Goal: Information Seeking & Learning: Learn about a topic

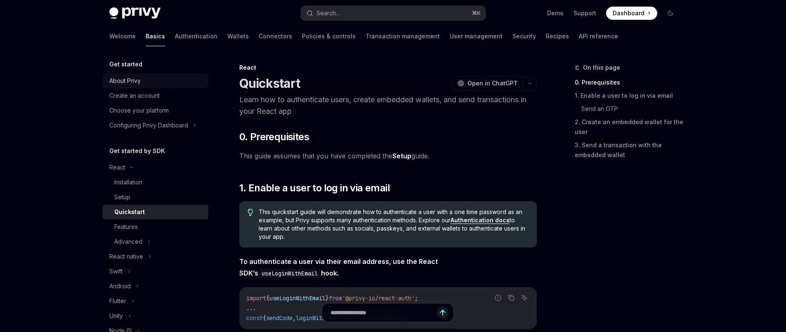
click at [136, 86] on link "About Privy" at bounding box center [156, 80] width 106 height 15
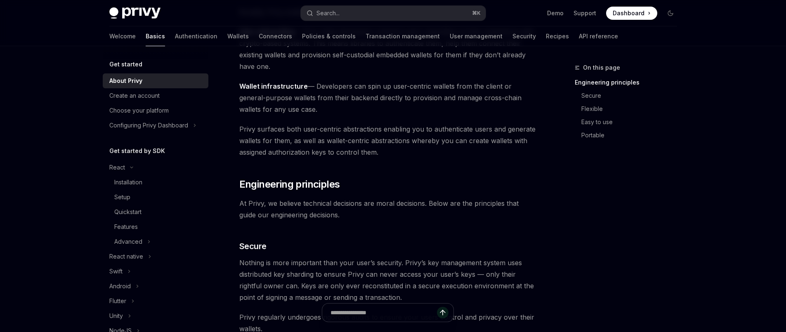
scroll to position [46, 0]
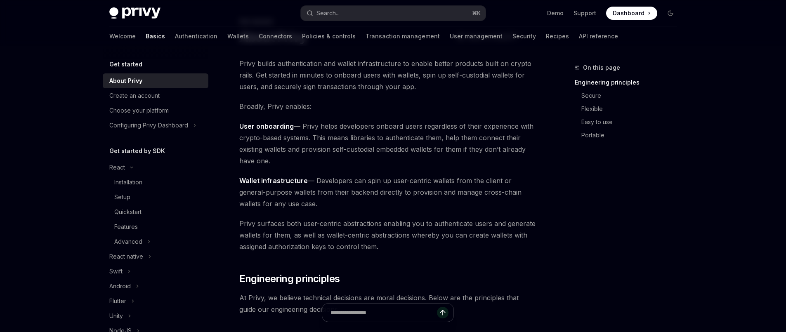
drag, startPoint x: 343, startPoint y: 163, endPoint x: 237, endPoint y: 148, distance: 107.1
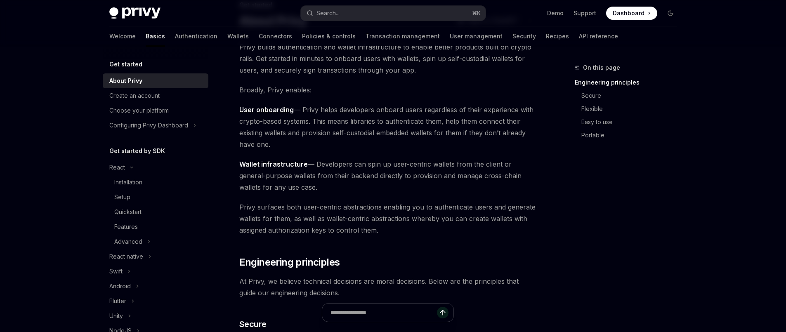
scroll to position [125, 0]
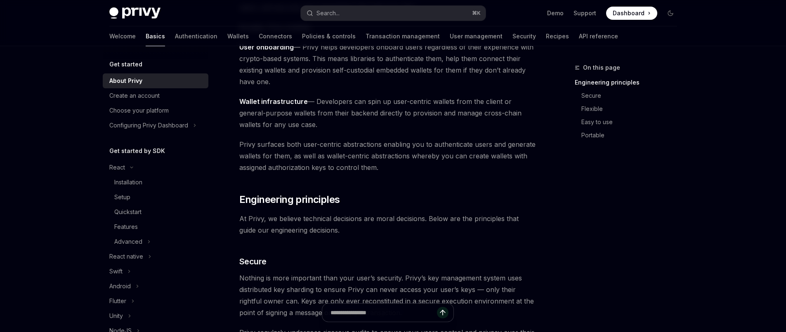
click at [378, 119] on span "Wallet infrastructure — Developers can spin up user-centric wallets from the cl…" at bounding box center [387, 113] width 297 height 35
drag, startPoint x: 509, startPoint y: 102, endPoint x: 381, endPoint y: 120, distance: 129.4
click at [381, 120] on span "Wallet infrastructure — Developers can spin up user-centric wallets from the cl…" at bounding box center [387, 113] width 297 height 35
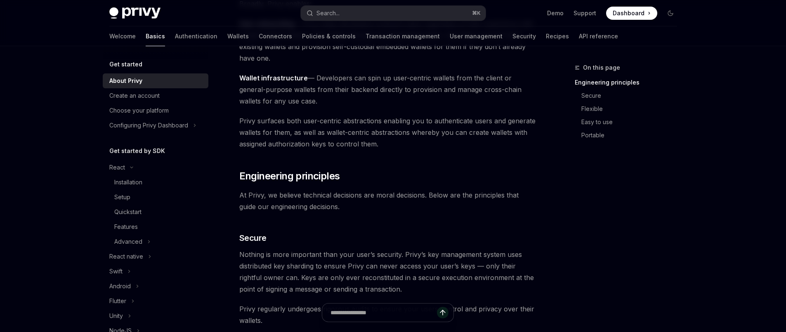
click at [388, 140] on span "Privy surfaces both user-centric abstractions enabling you to authenticate user…" at bounding box center [387, 132] width 297 height 35
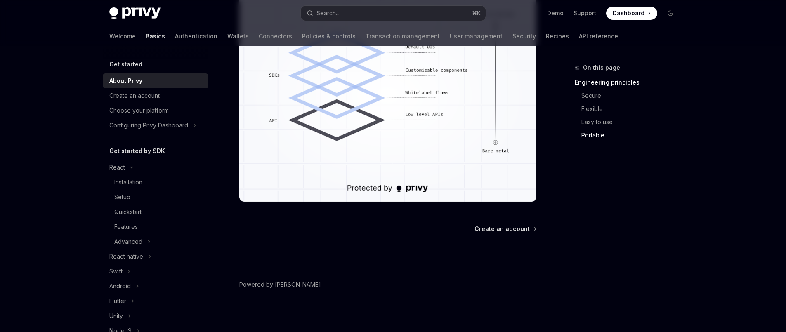
scroll to position [758, 0]
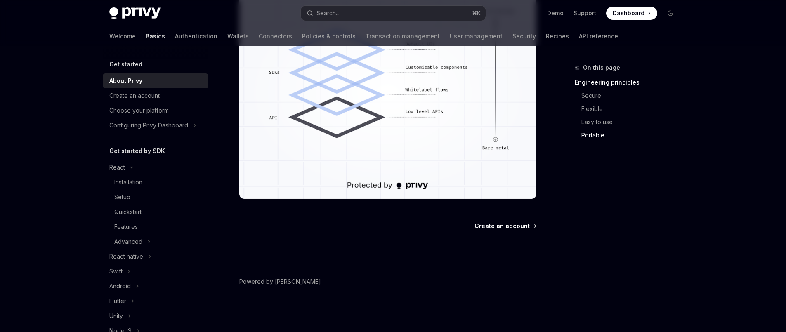
click at [514, 227] on span "Create an account" at bounding box center [501, 226] width 55 height 8
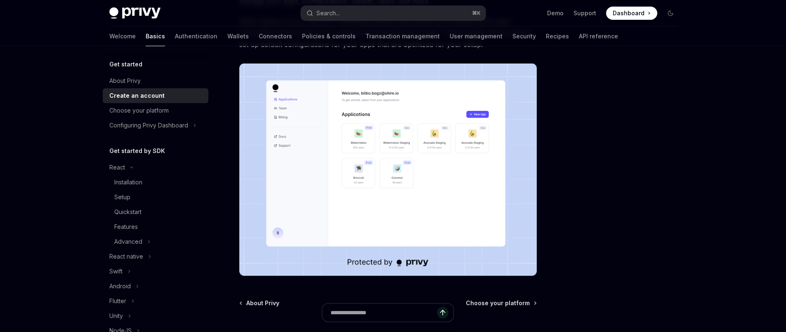
scroll to position [197, 0]
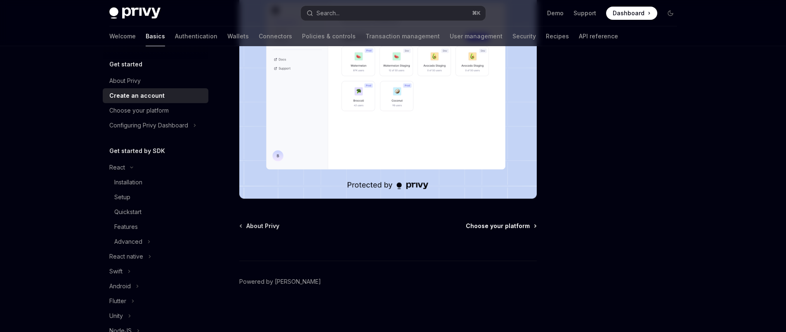
click at [513, 226] on span "Choose your platform" at bounding box center [498, 226] width 64 height 8
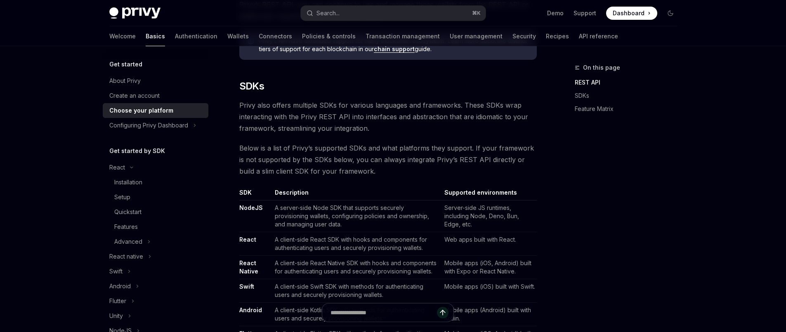
scroll to position [436, 0]
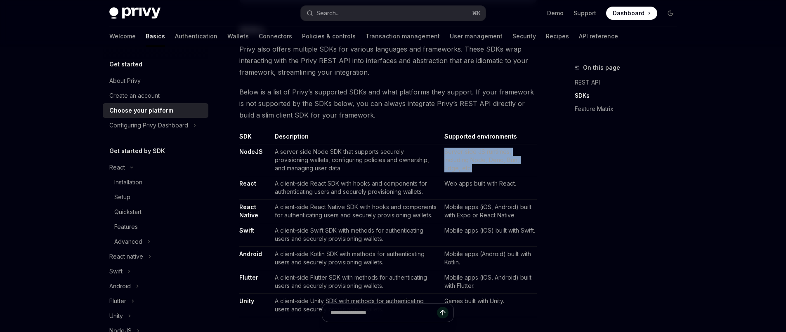
drag, startPoint x: 476, startPoint y: 174, endPoint x: 447, endPoint y: 147, distance: 40.0
click at [447, 147] on td "Server-side JS runtimes, including Node, Deno, Bun, Edge, etc." at bounding box center [489, 160] width 96 height 32
click at [480, 174] on td "Server-side JS runtimes, including Node, Deno, Bun, Edge, etc." at bounding box center [489, 160] width 96 height 32
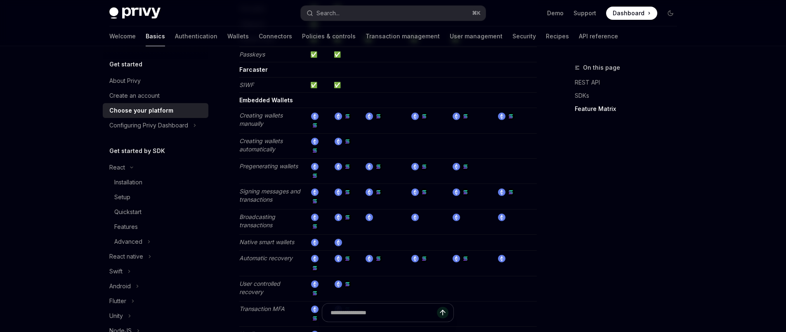
scroll to position [1011, 0]
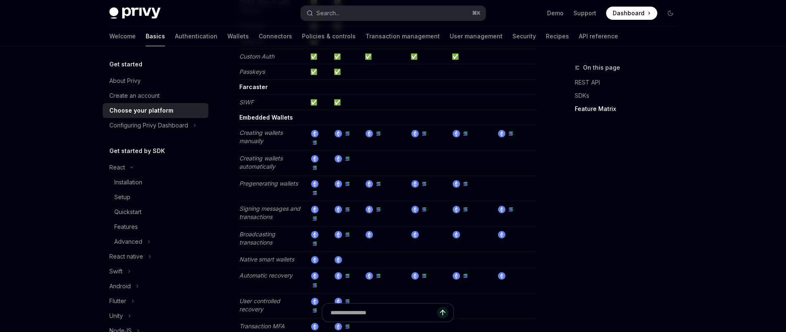
click at [375, 130] on img at bounding box center [377, 133] width 7 height 7
click at [378, 130] on img at bounding box center [377, 133] width 7 height 7
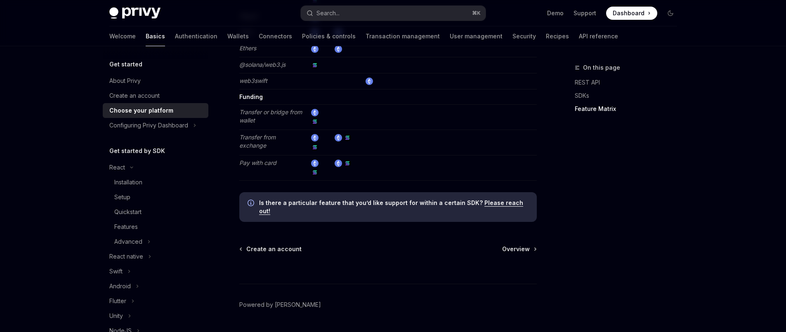
scroll to position [1574, 0]
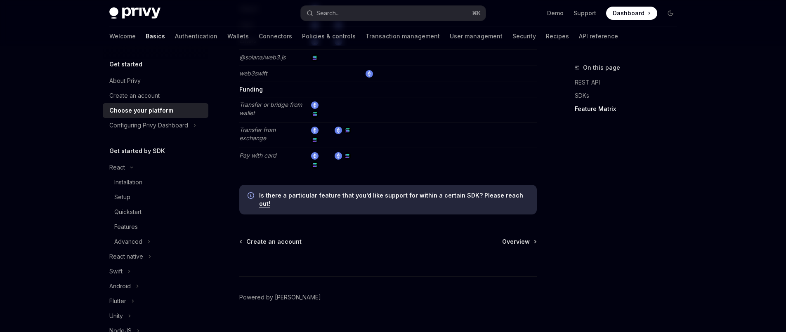
click at [514, 238] on span "Overview" at bounding box center [516, 242] width 28 height 8
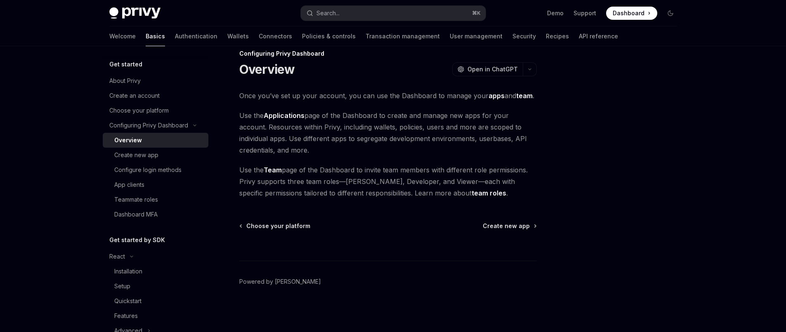
scroll to position [14, 0]
click at [514, 226] on span "Create new app" at bounding box center [505, 226] width 47 height 8
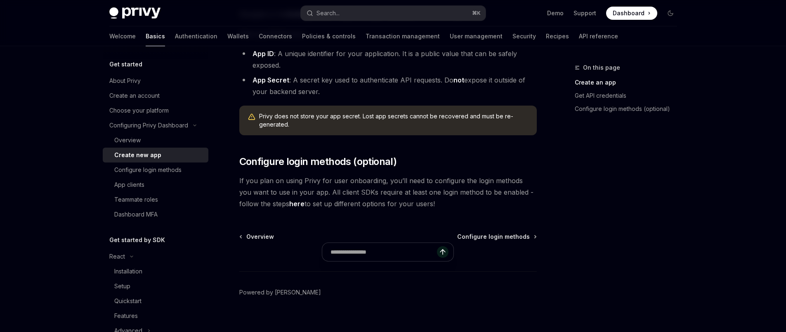
scroll to position [258, 0]
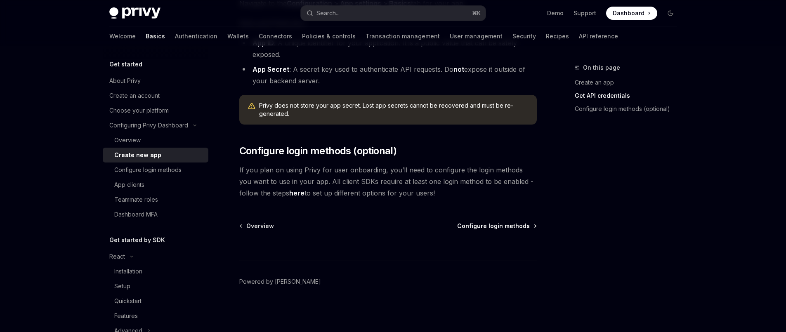
click at [514, 226] on span "Configure login methods" at bounding box center [493, 226] width 73 height 8
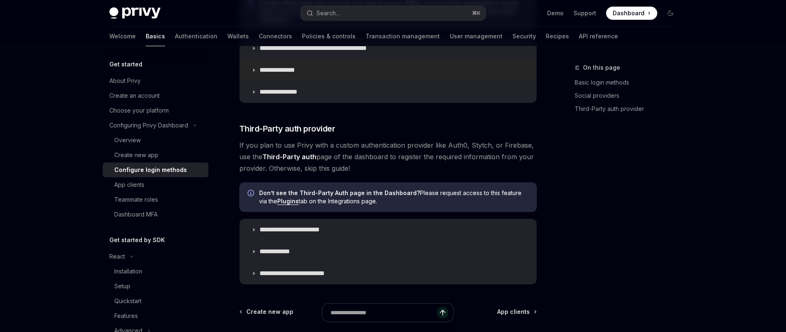
scroll to position [287, 0]
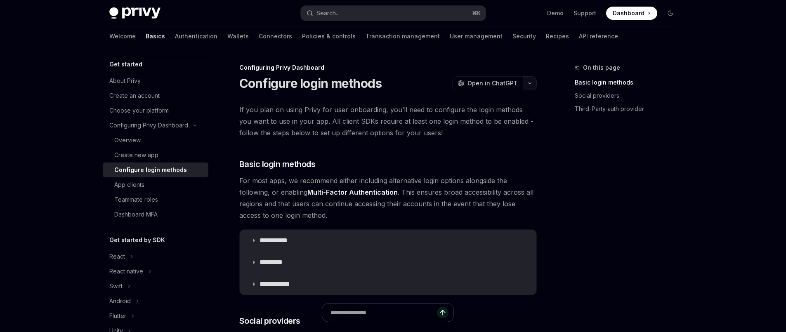
click at [530, 86] on button "button" at bounding box center [529, 83] width 14 height 14
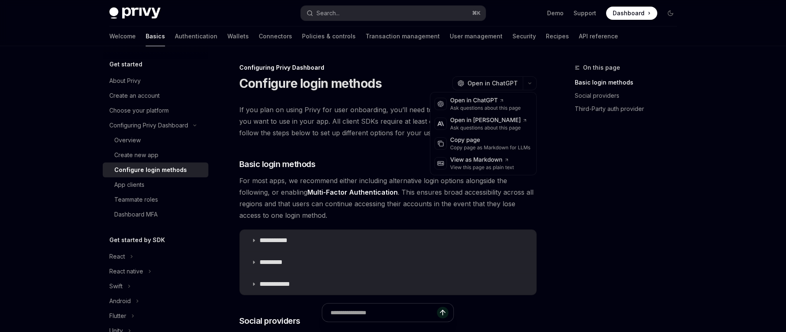
click at [347, 118] on span "If you plan on using Privy for user onboarding, you’ll need to configure the lo…" at bounding box center [387, 121] width 297 height 35
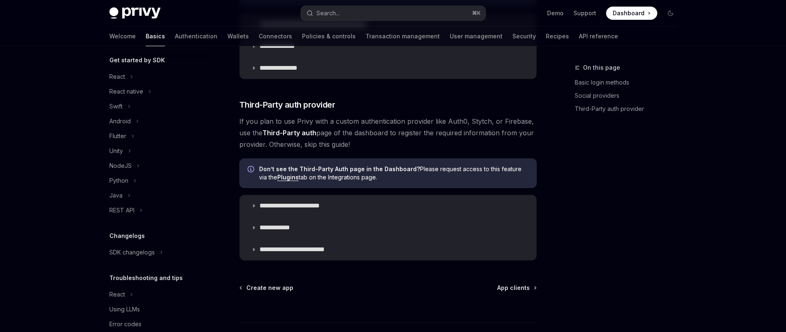
scroll to position [402, 0]
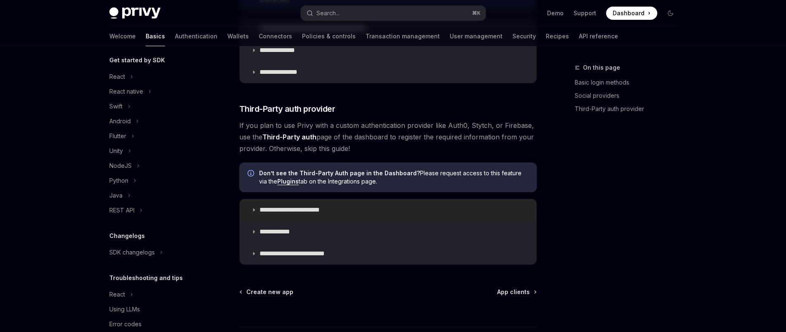
click at [255, 207] on summary "**********" at bounding box center [388, 209] width 297 height 21
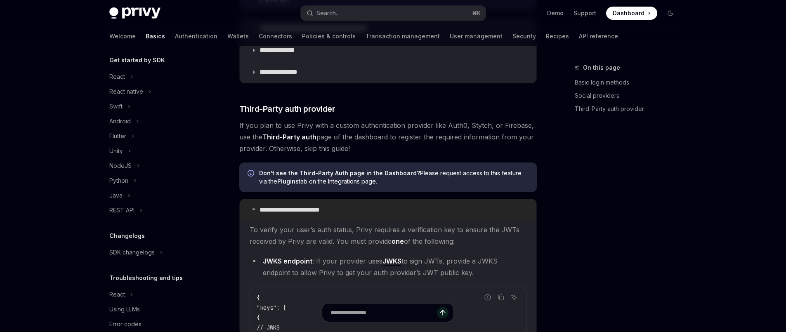
click at [255, 207] on icon at bounding box center [253, 209] width 5 height 5
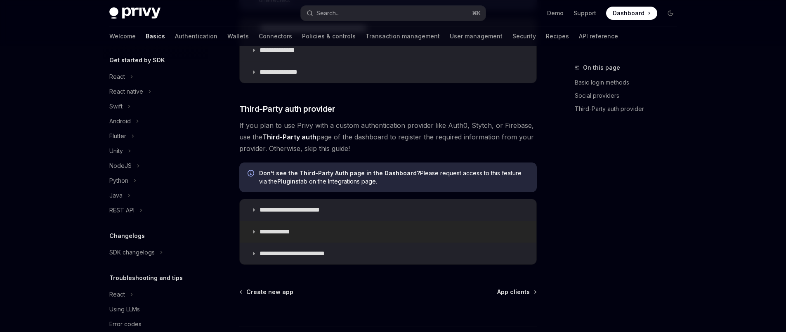
click at [257, 231] on summary "**********" at bounding box center [388, 231] width 297 height 21
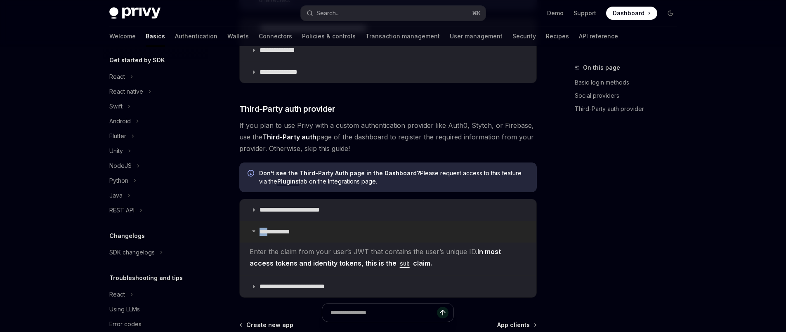
click at [257, 231] on summary "**********" at bounding box center [388, 231] width 297 height 21
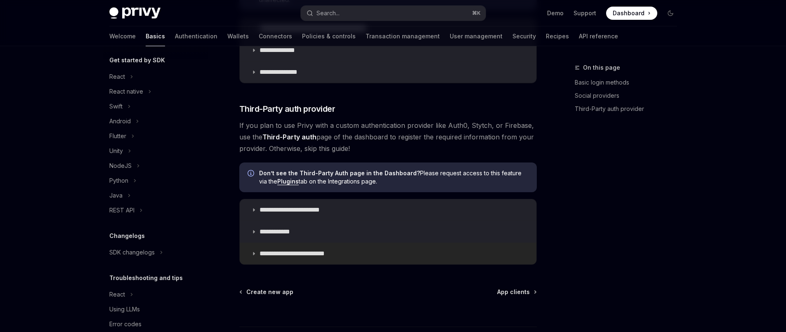
click at [255, 245] on summary "**********" at bounding box center [388, 253] width 297 height 21
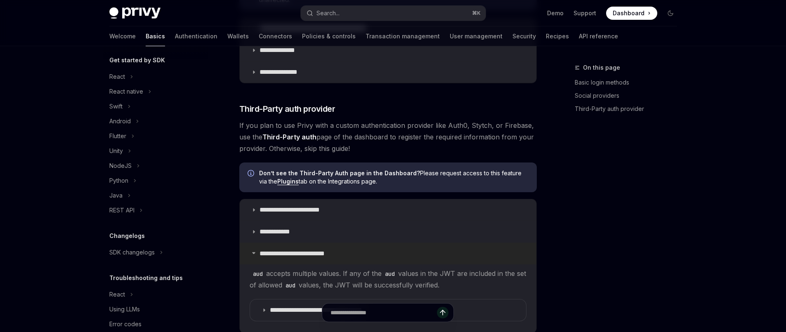
click at [255, 245] on summary "**********" at bounding box center [388, 253] width 297 height 21
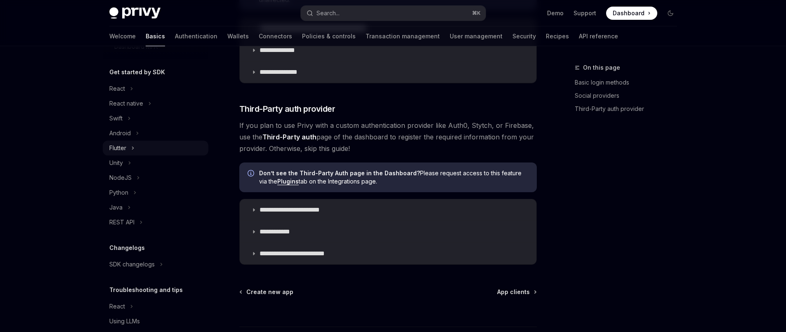
scroll to position [117, 0]
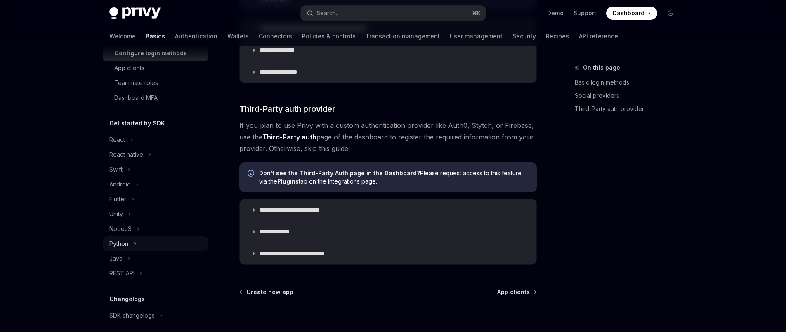
click at [127, 241] on div "Python" at bounding box center [118, 244] width 19 height 10
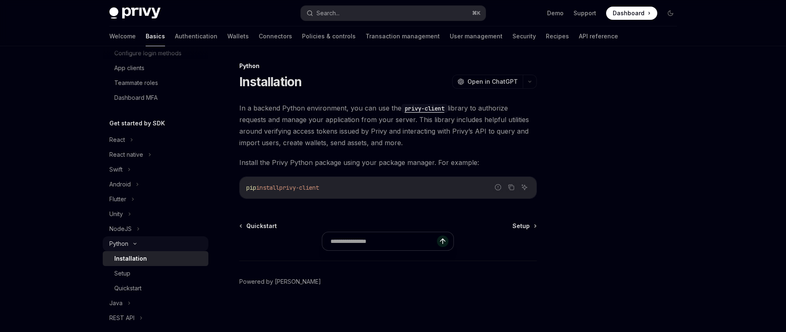
scroll to position [2, 0]
click at [132, 270] on div "Setup" at bounding box center [158, 273] width 89 height 10
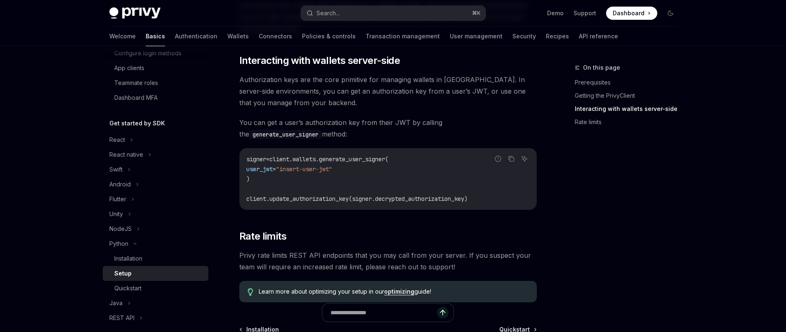
scroll to position [418, 0]
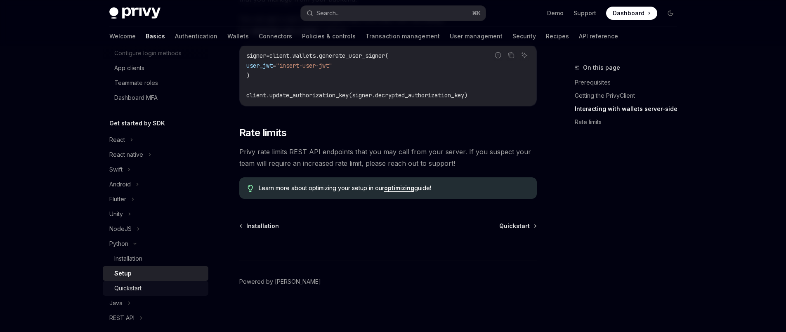
click at [141, 286] on div "Quickstart" at bounding box center [127, 288] width 27 height 10
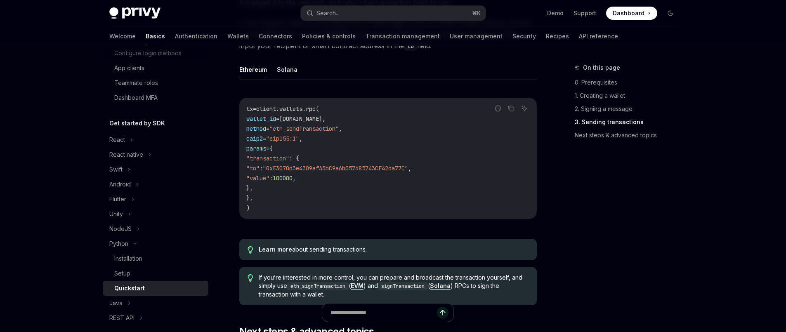
scroll to position [694, 0]
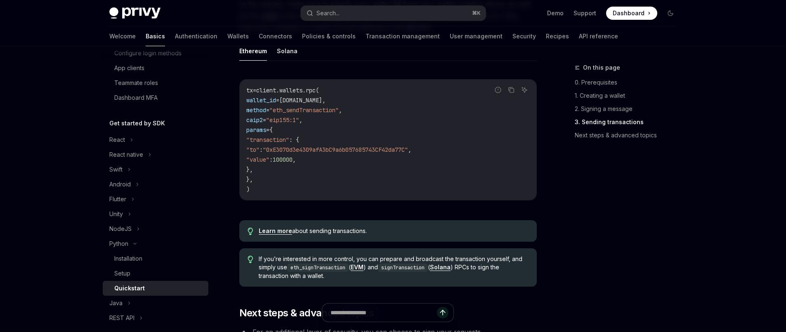
click at [285, 231] on link "Learn more" at bounding box center [275, 230] width 33 height 7
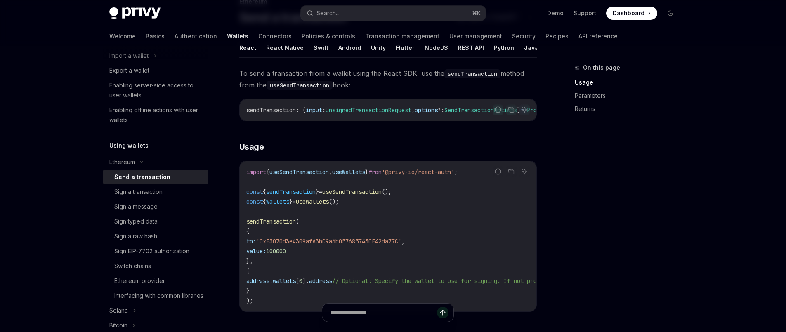
scroll to position [24, 0]
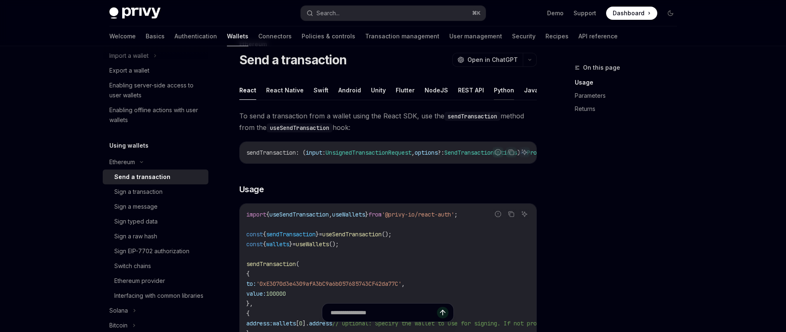
click at [499, 90] on button "Python" at bounding box center [504, 89] width 20 height 19
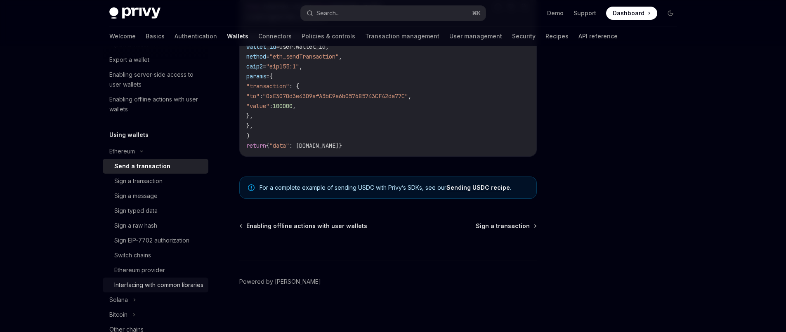
scroll to position [246, 0]
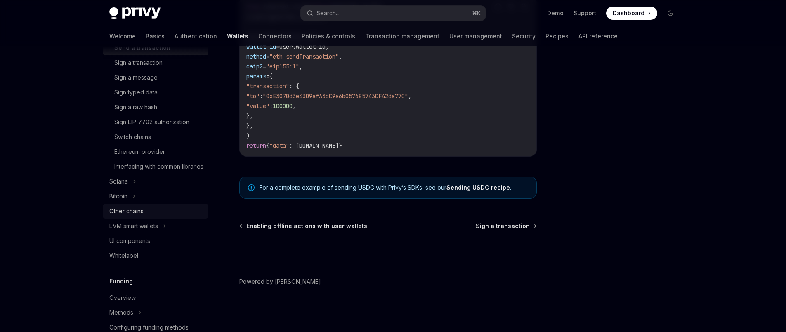
click at [138, 216] on div "Other chains" at bounding box center [126, 211] width 34 height 10
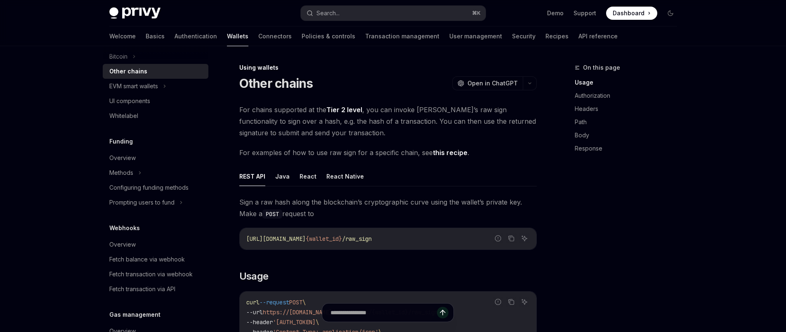
scroll to position [488, 0]
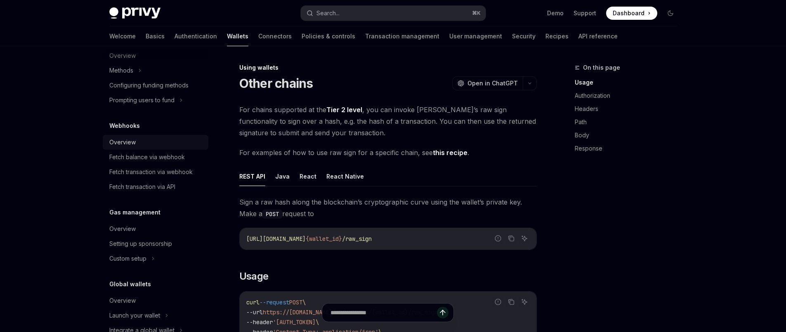
click at [129, 147] on div "Overview" at bounding box center [122, 142] width 26 height 10
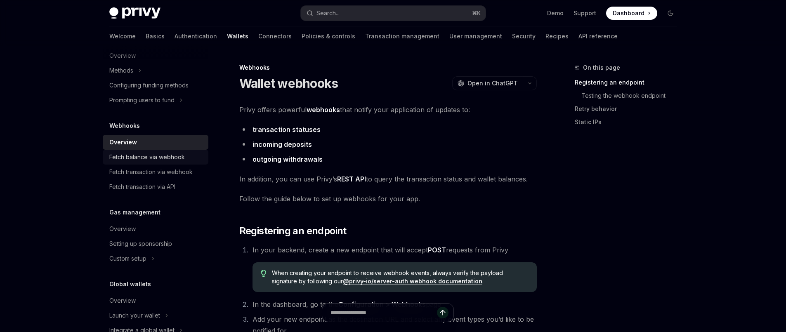
click at [145, 162] on div "Fetch balance via webhook" at bounding box center [146, 157] width 75 height 10
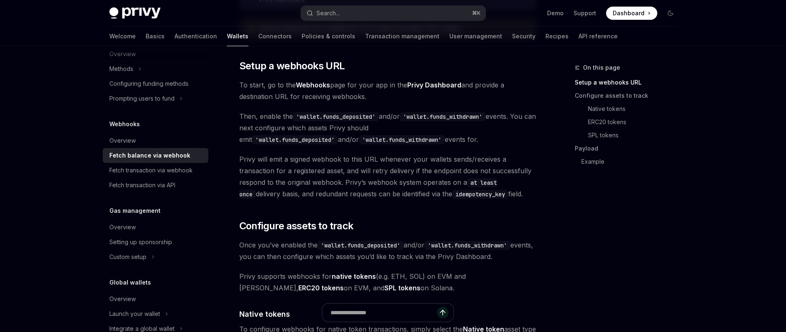
scroll to position [230, 0]
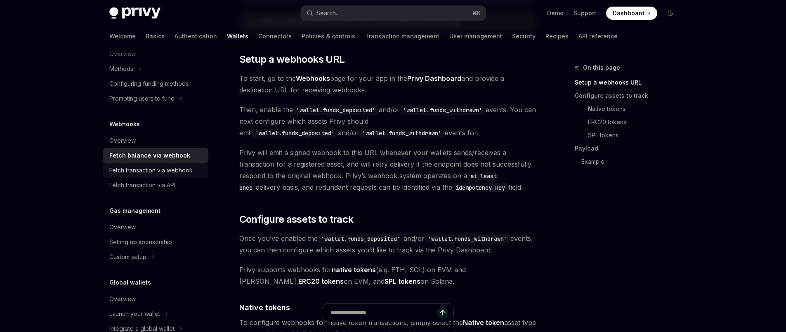
click at [174, 175] on div "Fetch transaction via webhook" at bounding box center [150, 170] width 83 height 10
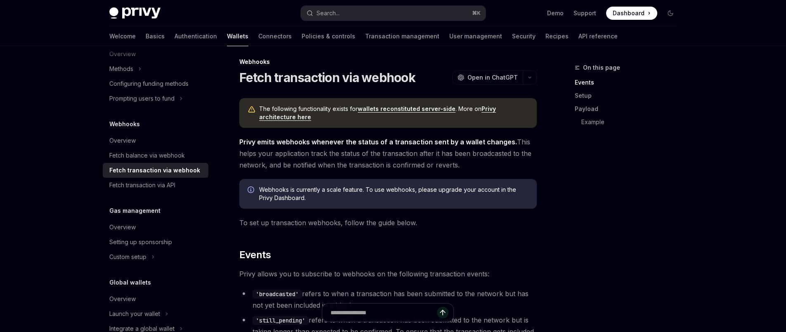
scroll to position [92, 0]
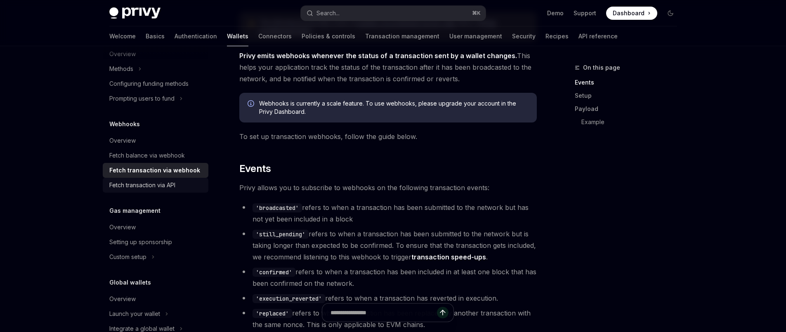
click at [159, 190] on div "Fetch transaction via API" at bounding box center [142, 185] width 66 height 10
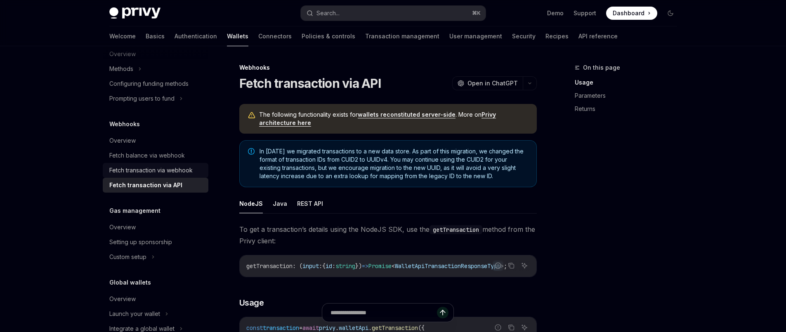
click at [176, 175] on div "Fetch transaction via webhook" at bounding box center [150, 170] width 83 height 10
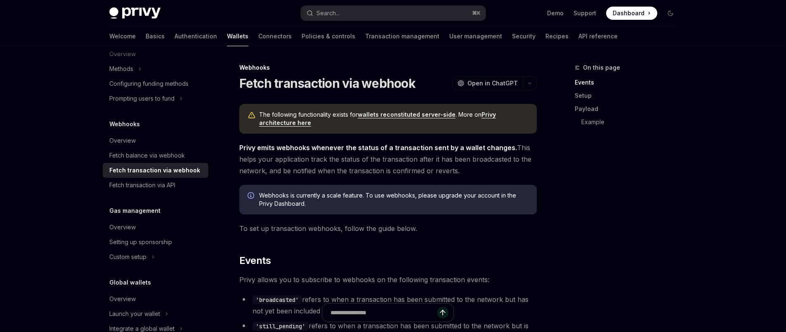
click at [278, 125] on link "Privy architecture here" at bounding box center [377, 119] width 237 height 16
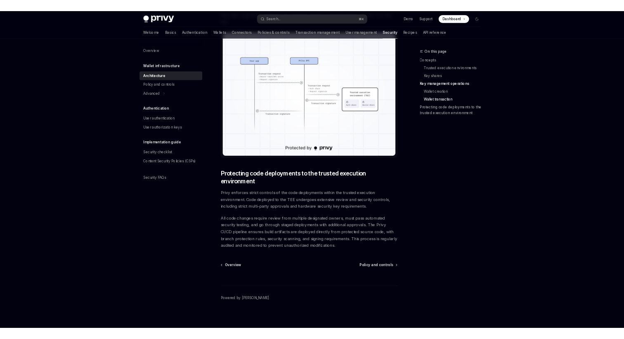
scroll to position [1554, 0]
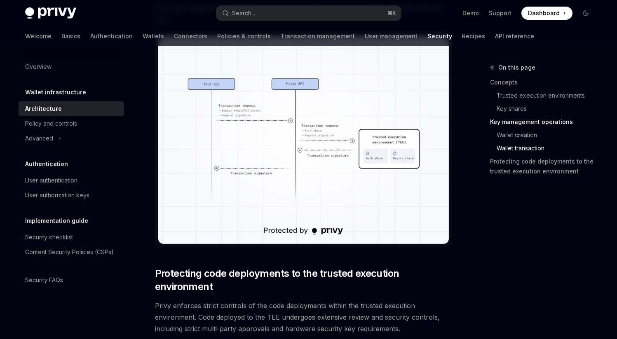
type textarea "*"
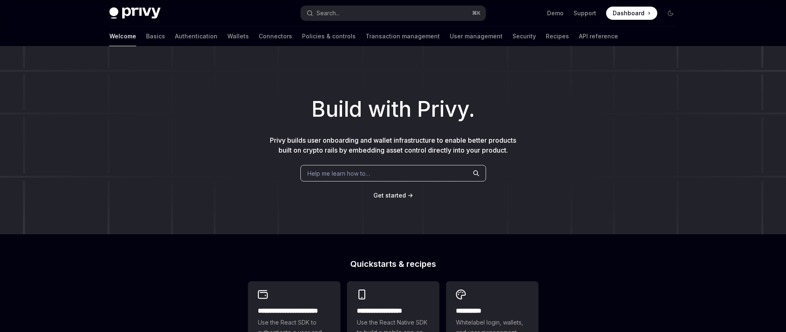
scroll to position [114, 0]
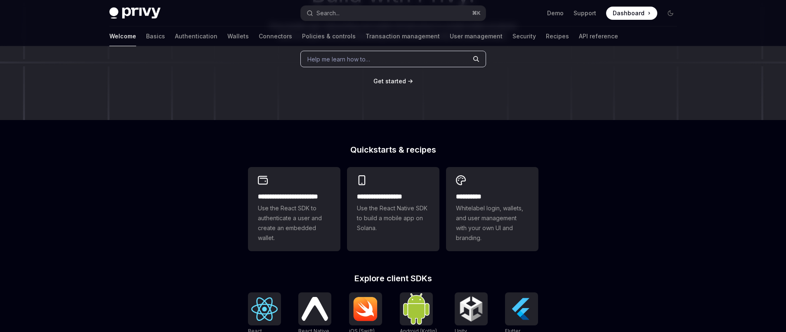
type textarea "*"
